Goal: Find specific page/section: Find specific page/section

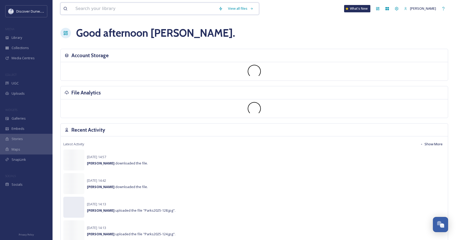
click at [124, 8] on input at bounding box center [144, 9] width 143 height 12
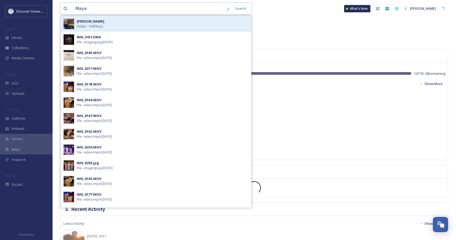
type input "Maya"
click at [135, 26] on div "[PERSON_NAME] Folder - 156 file(s)" at bounding box center [163, 24] width 172 height 10
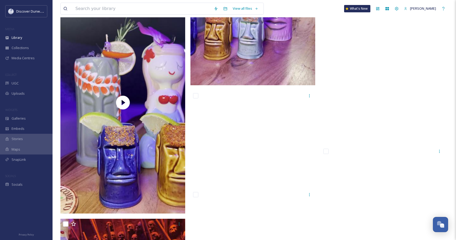
scroll to position [4727, 0]
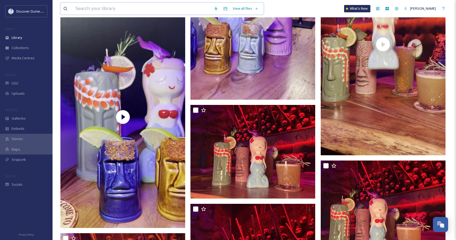
click at [121, 9] on input at bounding box center [142, 9] width 138 height 12
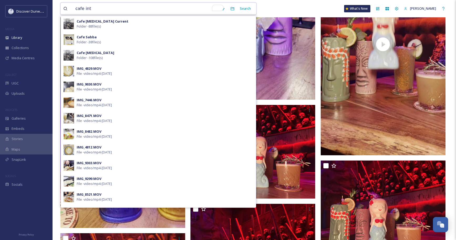
click at [118, 7] on input "cafe int" at bounding box center [145, 9] width 145 height 12
click at [118, 10] on input "cafe int" at bounding box center [145, 9] width 145 height 12
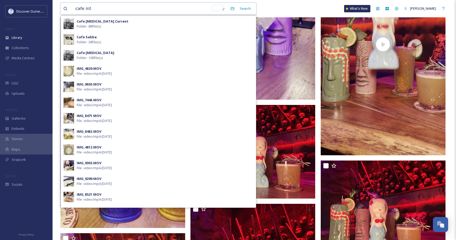
click at [118, 10] on input "cafe int" at bounding box center [145, 9] width 145 height 12
type input "bar peri"
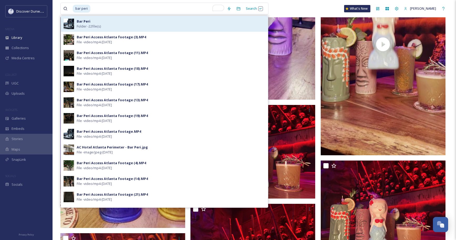
click at [167, 30] on div "Bar Peri Folder - 22 file(s)" at bounding box center [164, 24] width 207 height 16
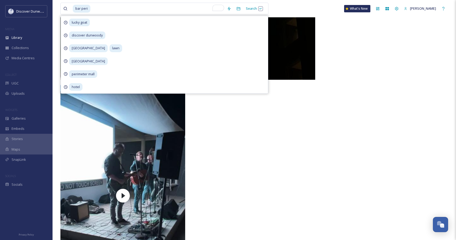
scroll to position [1651, 0]
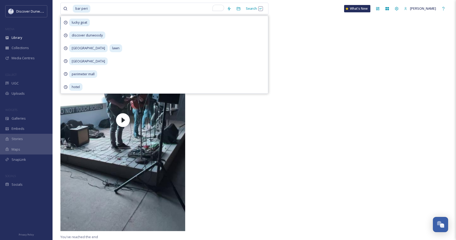
drag, startPoint x: 310, startPoint y: 107, endPoint x: 308, endPoint y: 112, distance: 5.2
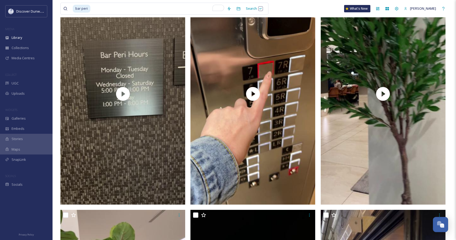
scroll to position [1100, 0]
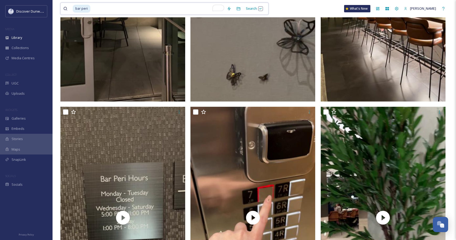
click at [98, 7] on input "To enrich screen reader interactions, please activate Accessibility in Grammarl…" at bounding box center [157, 9] width 133 height 12
drag, startPoint x: 98, startPoint y: 11, endPoint x: 63, endPoint y: 11, distance: 35.2
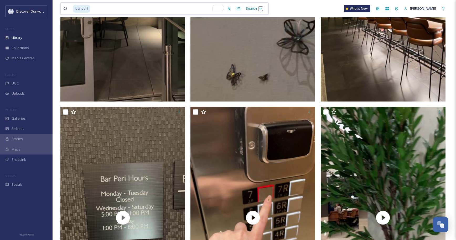
click at [63, 11] on div "bar peri Search" at bounding box center [164, 9] width 208 height 12
type input "b"
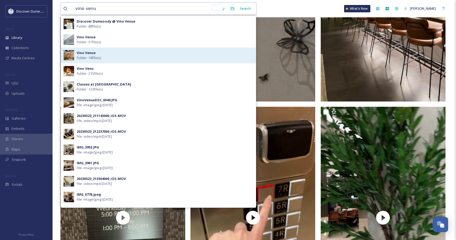
type input "vino venue"
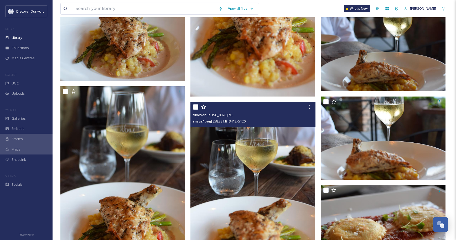
scroll to position [289, 0]
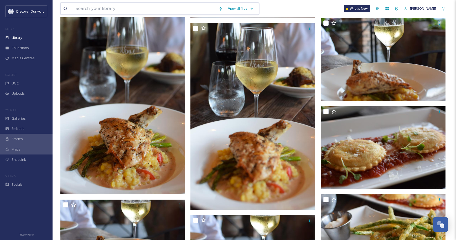
click at [108, 8] on input at bounding box center [144, 9] width 143 height 12
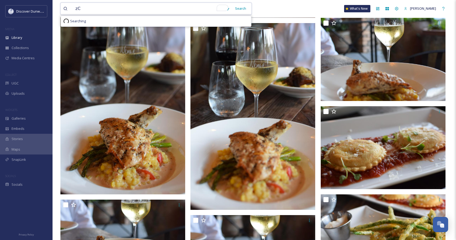
type input "z"
type input "CT Cantina"
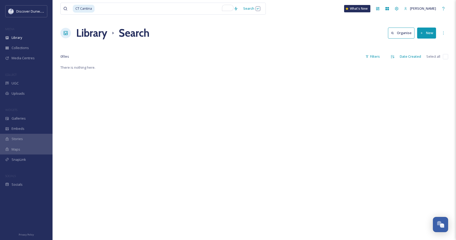
click at [320, 20] on div "CT Cantina Search What's New Zoe Library Search Organise New Your Selections Th…" at bounding box center [254, 152] width 403 height 305
click at [111, 7] on input "To enrich screen reader interactions, please activate Accessibility in Grammarl…" at bounding box center [163, 9] width 136 height 12
click at [111, 8] on input "To enrich screen reader interactions, please activate Accessibility in Grammarl…" at bounding box center [163, 9] width 136 height 12
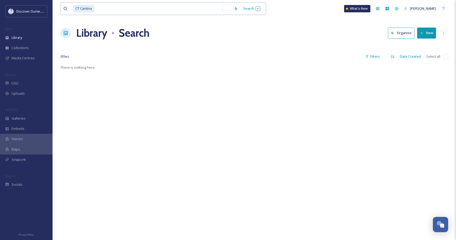
click at [111, 8] on input "To enrich screen reader interactions, please activate Accessibility in Grammarl…" at bounding box center [163, 9] width 136 height 12
drag, startPoint x: 106, startPoint y: 10, endPoint x: 51, endPoint y: 3, distance: 55.0
click at [52, 3] on div "Discover Dunwoody MEDIA Library Collections Media Centres COLLECT UGC Uploads W…" at bounding box center [228, 152] width 456 height 305
type input "C"
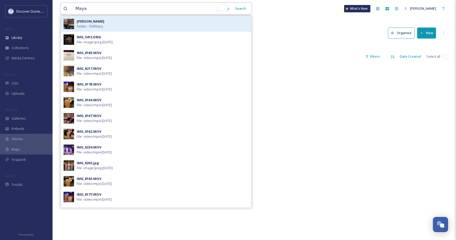
type input "Maya"
click at [103, 27] on span "Folder - 156 file(s)" at bounding box center [90, 26] width 26 height 5
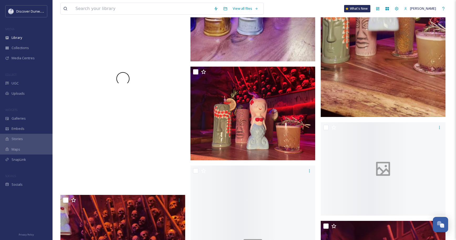
scroll to position [4779, 0]
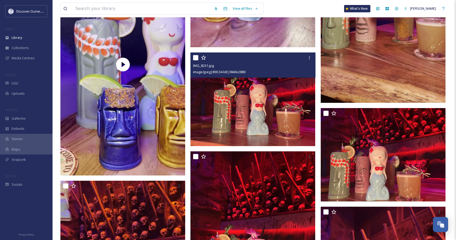
click at [220, 114] on img at bounding box center [252, 99] width 125 height 93
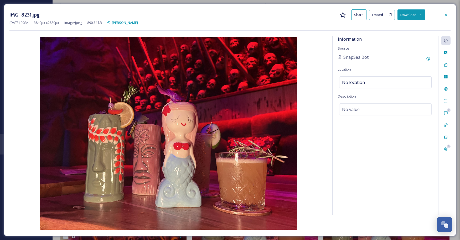
drag, startPoint x: 219, startPoint y: 114, endPoint x: 238, endPoint y: 95, distance: 27.7
click at [238, 95] on img at bounding box center [167, 133] width 317 height 193
drag, startPoint x: 446, startPoint y: 16, endPoint x: 438, endPoint y: 23, distance: 10.3
click at [446, 16] on icon at bounding box center [446, 15] width 4 height 4
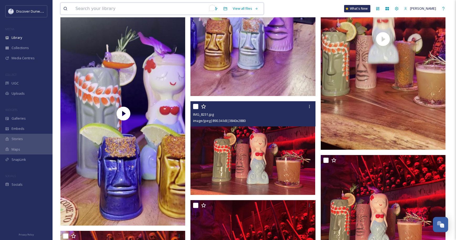
click at [115, 8] on input "To enrich screen reader interactions, please activate Accessibility in Grammarl…" at bounding box center [142, 9] width 138 height 12
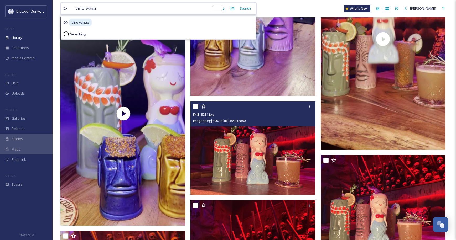
type input "vino venue"
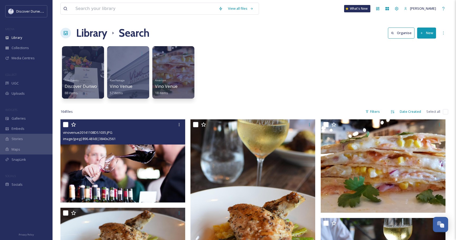
click at [107, 168] on img at bounding box center [122, 160] width 125 height 83
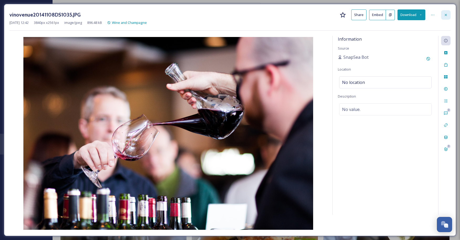
click at [445, 13] on icon at bounding box center [446, 15] width 4 height 4
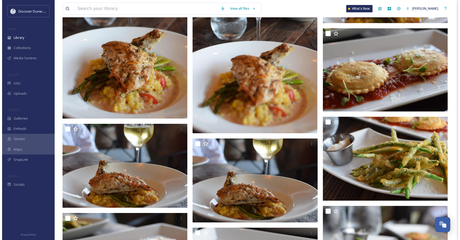
scroll to position [236, 0]
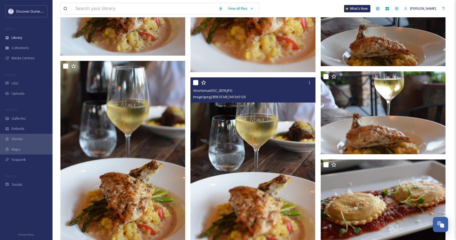
click at [263, 121] on img at bounding box center [252, 170] width 125 height 187
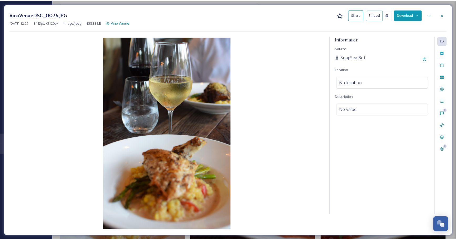
scroll to position [237, 0]
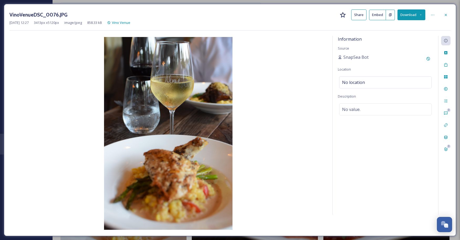
click at [384, 159] on div "Information Source SnapSea Bot Location No location Description No value." at bounding box center [385, 125] width 106 height 179
click at [443, 17] on div at bounding box center [445, 14] width 9 height 9
